Goal: Check status: Check status

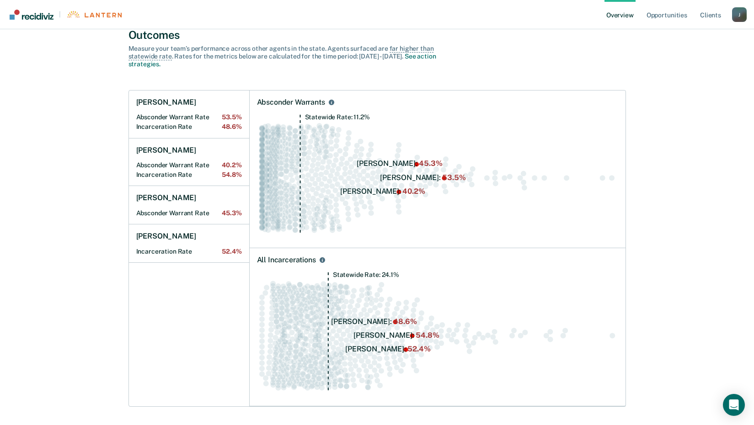
scroll to position [68, 0]
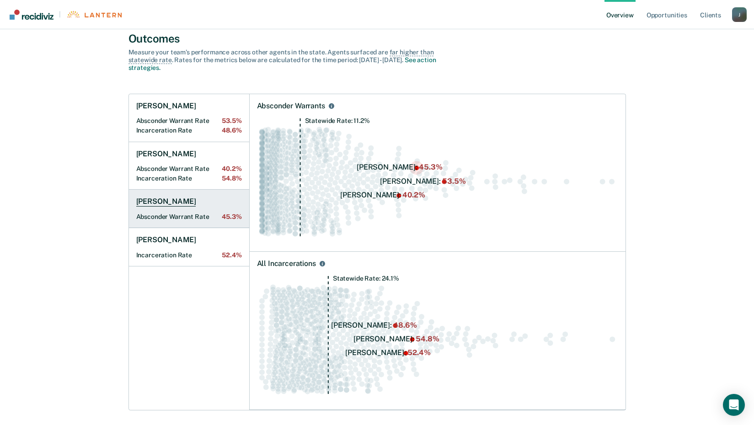
click at [191, 197] on h1 "[PERSON_NAME]" at bounding box center [166, 201] width 60 height 9
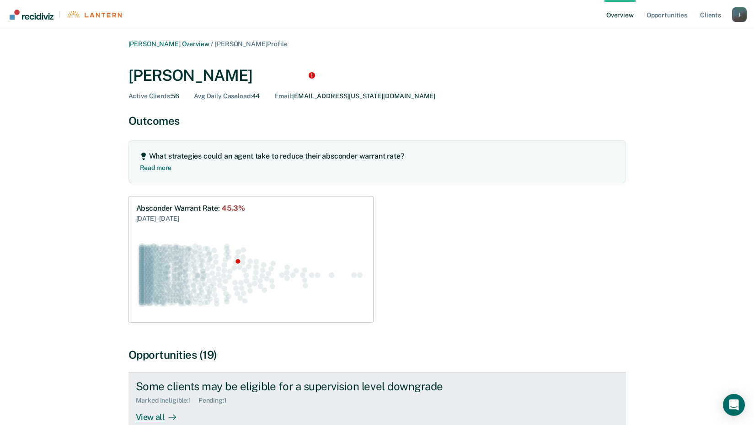
click at [334, 385] on div "Some clients may be eligible for a supervision level downgrade" at bounding box center [296, 386] width 321 height 13
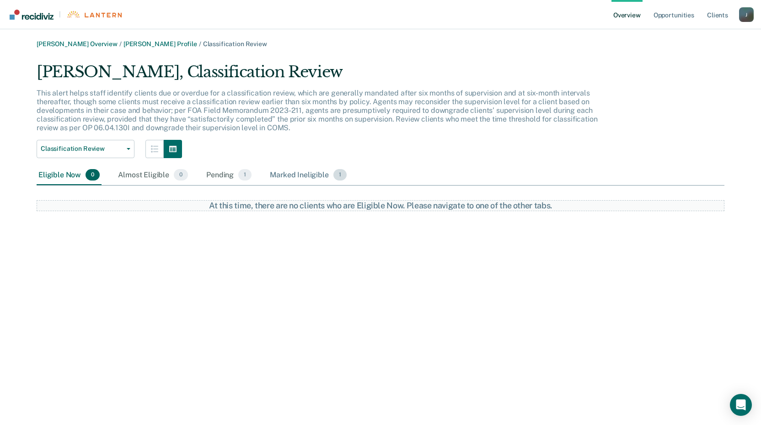
click at [314, 176] on div "Marked Ineligible 1" at bounding box center [308, 175] width 80 height 20
